Goal: Information Seeking & Learning: Check status

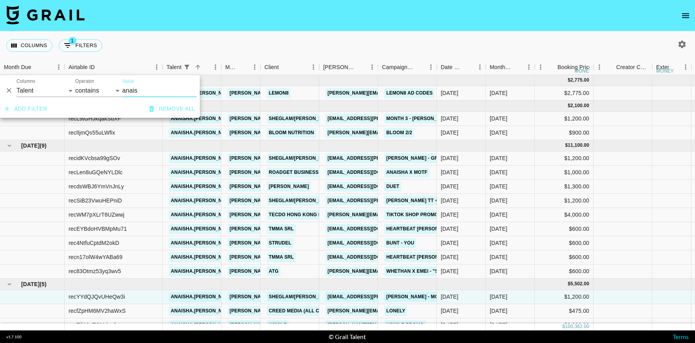
select select "talentName"
click at [139, 93] on input "anais" at bounding box center [159, 90] width 74 height 13
drag, startPoint x: 8, startPoint y: 91, endPoint x: 256, endPoint y: 91, distance: 248.1
click at [8, 91] on icon "Delete" at bounding box center [9, 90] width 5 height 5
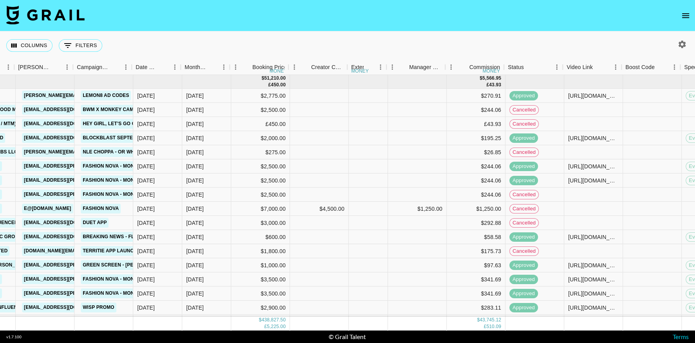
scroll to position [0, 305]
click at [557, 67] on icon "Menu" at bounding box center [557, 67] width 8 height 8
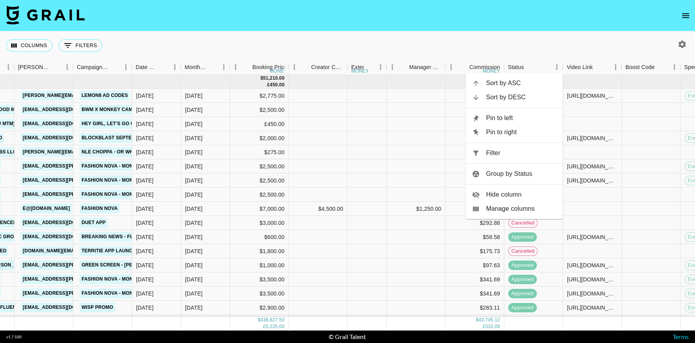
click at [489, 150] on span "Filter" at bounding box center [521, 152] width 71 height 9
select select "status"
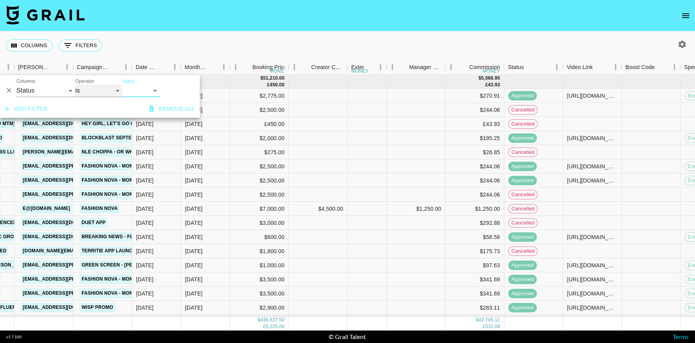
click at [100, 89] on select "is is not is any of is not any of" at bounding box center [98, 90] width 47 height 13
select select "not"
click at [75, 84] on select "is is not is any of is not any of" at bounding box center [98, 90] width 47 height 13
click at [136, 92] on select "confirmed declined draft posted approved cancelled badDebt" at bounding box center [141, 90] width 38 height 13
select select "cancelled"
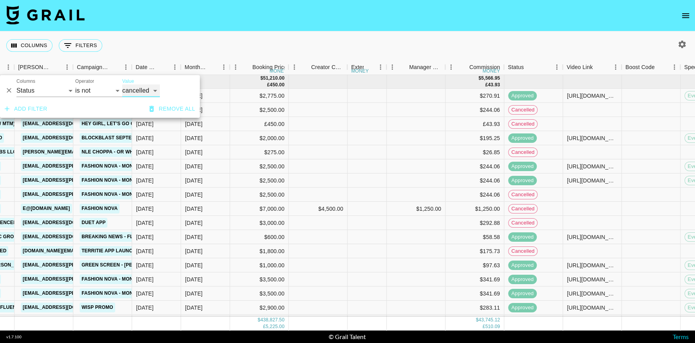
click at [122, 84] on select "confirmed declined draft posted approved cancelled badDebt" at bounding box center [141, 90] width 38 height 13
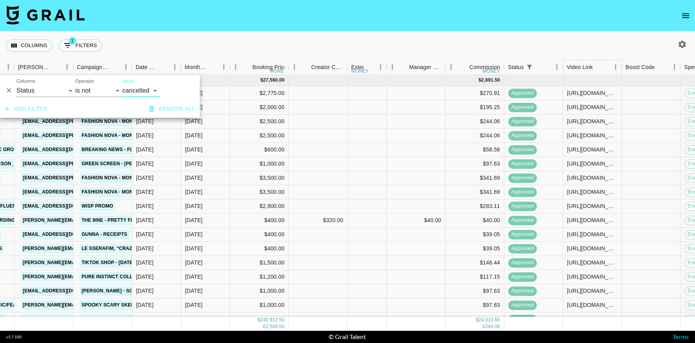
click at [615, 68] on icon "Menu" at bounding box center [616, 67] width 8 height 8
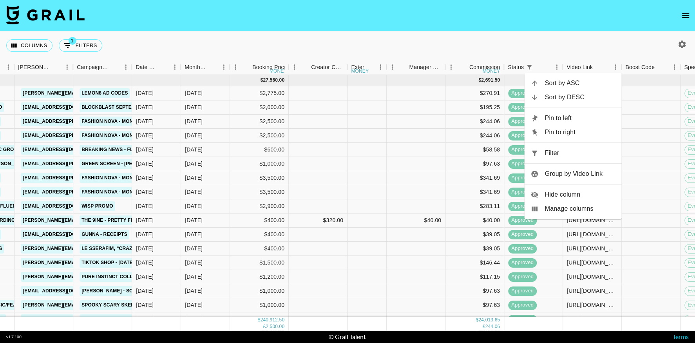
click at [573, 150] on span "Filter" at bounding box center [580, 152] width 71 height 9
select select "status"
select select "not"
select select "cancelled"
select select "videoLink"
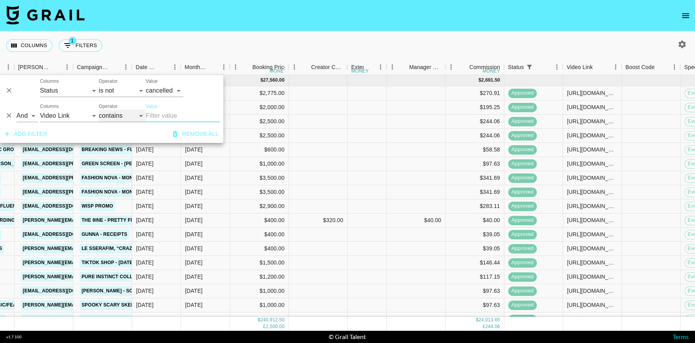
click at [114, 118] on select "contains equals starts with ends with is empty is not empty is any of" at bounding box center [122, 115] width 47 height 13
select select "isEmpty"
click at [99, 109] on select "contains equals starts with ends with is empty is not empty is any of" at bounding box center [122, 115] width 47 height 13
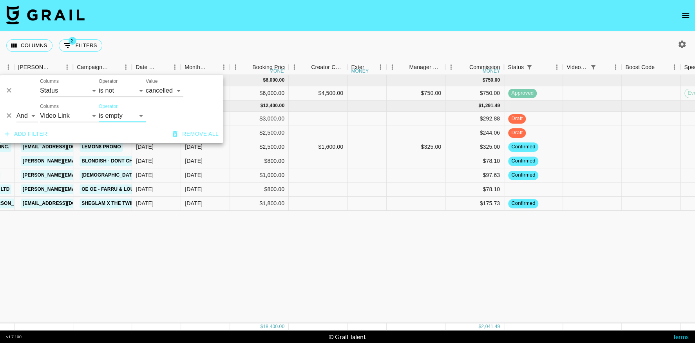
click at [496, 258] on div "[DATE] ( 1 ) $ 6,000.00 $ 750.00 rec05J54JxkcW5mxz k0nani [EMAIL_ADDRESS][DOMAI…" at bounding box center [468, 199] width 1546 height 248
